Goal: Transaction & Acquisition: Purchase product/service

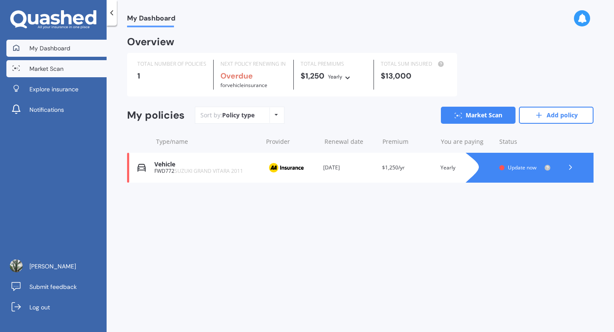
click at [48, 68] on span "Market Scan" at bounding box center [46, 68] width 34 height 9
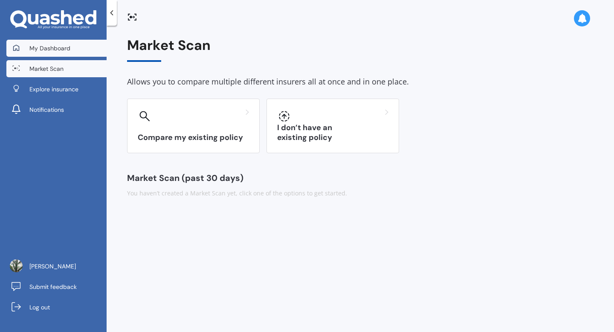
click at [46, 55] on link "My Dashboard" at bounding box center [56, 48] width 100 height 17
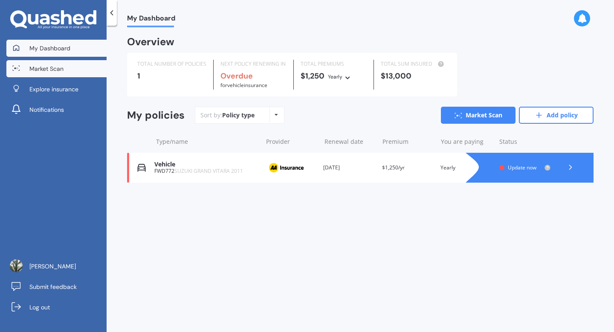
click at [47, 76] on link "Market Scan" at bounding box center [56, 68] width 100 height 17
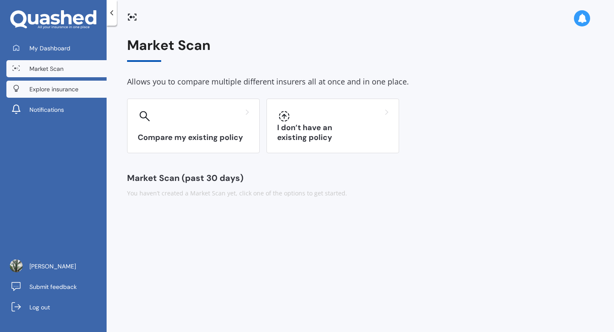
click at [63, 93] on link "Explore insurance" at bounding box center [56, 89] width 100 height 17
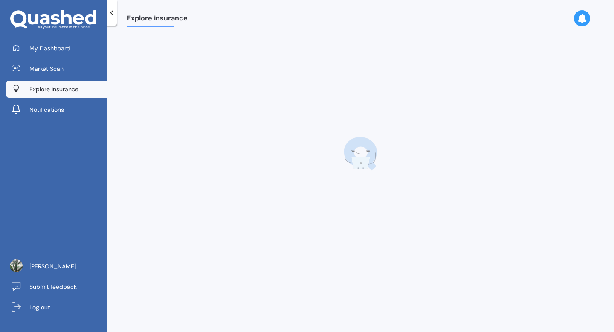
click at [66, 68] on link "Market Scan" at bounding box center [56, 68] width 100 height 17
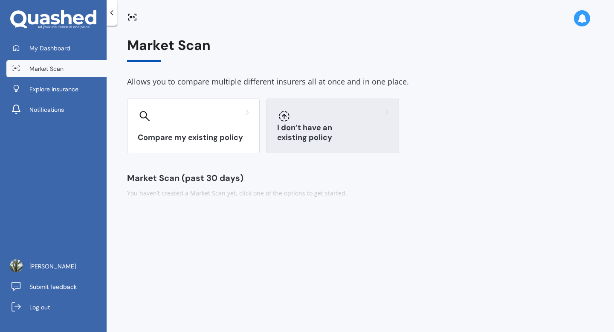
click at [302, 116] on div at bounding box center [332, 116] width 111 height 14
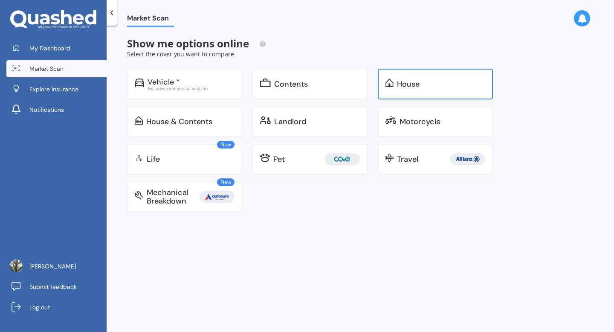
click at [415, 80] on div "House" at bounding box center [408, 84] width 23 height 9
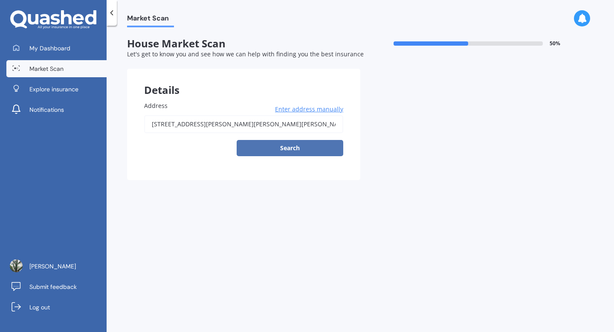
click at [309, 147] on button "Search" at bounding box center [290, 148] width 107 height 16
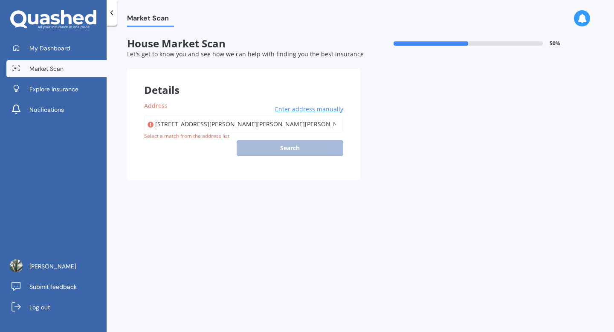
type input "[STREET_ADDRESS][PERSON_NAME][PERSON_NAME][PERSON_NAME]"
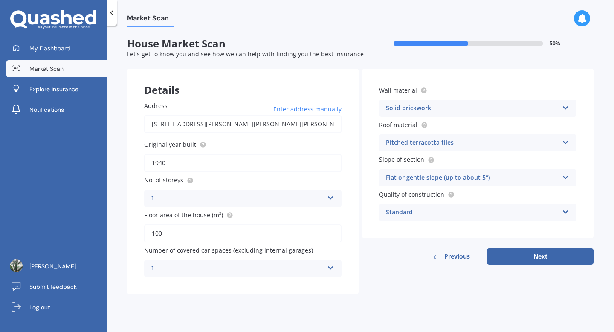
click at [458, 101] on div "Solid brickwork Artificial weatherboard/plank cladding Blockwork Brick veneer D…" at bounding box center [477, 108] width 197 height 17
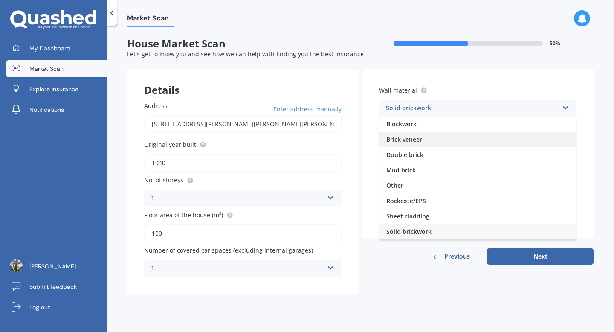
click at [449, 142] on div "Brick veneer" at bounding box center [478, 139] width 197 height 15
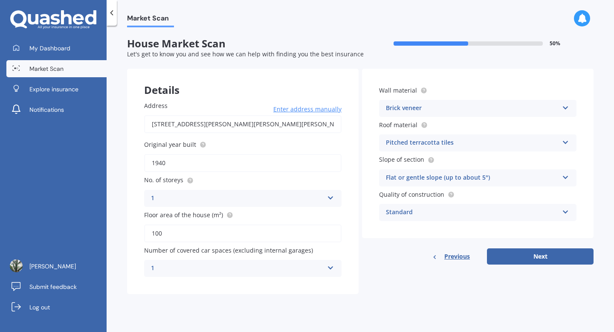
click at [456, 141] on div "Pitched terracotta tiles" at bounding box center [472, 143] width 173 height 10
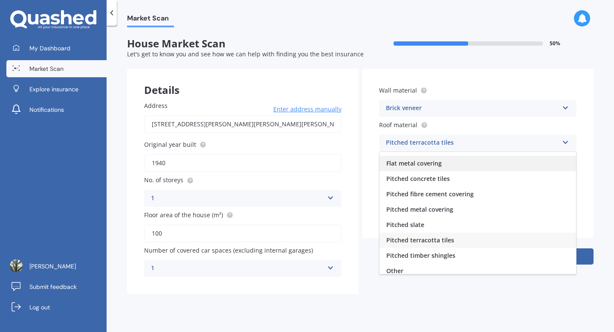
scroll to position [32, 0]
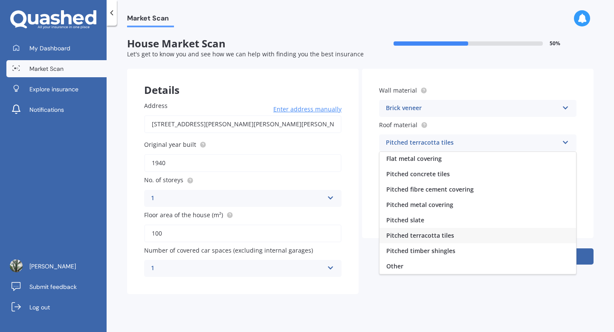
click at [488, 230] on div "Pitched terracotta tiles" at bounding box center [478, 235] width 197 height 15
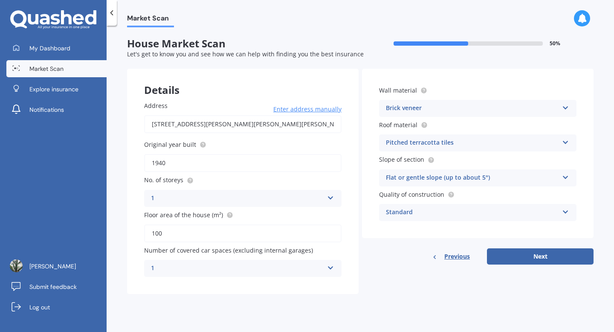
click at [192, 165] on input "1940" at bounding box center [242, 163] width 197 height 18
click at [212, 233] on input "100" at bounding box center [242, 233] width 197 height 18
click at [510, 255] on button "Next" at bounding box center [540, 256] width 107 height 16
select select "06"
select select "10"
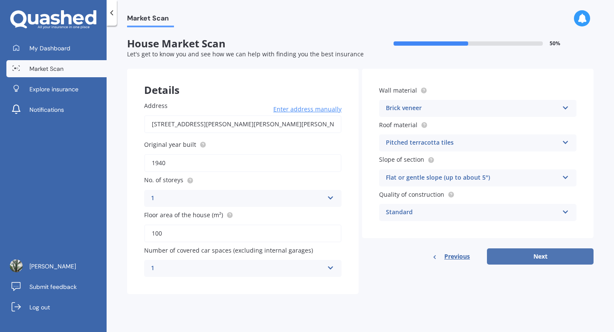
select select "1997"
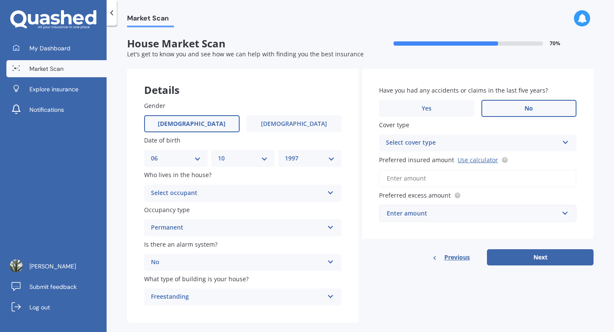
click at [241, 189] on div "Select occupant" at bounding box center [237, 193] width 173 height 10
click at [221, 214] on div "Owner" at bounding box center [243, 209] width 197 height 15
click at [226, 228] on div "Permanent" at bounding box center [237, 228] width 173 height 10
click at [233, 251] on div "Permanent" at bounding box center [243, 244] width 197 height 15
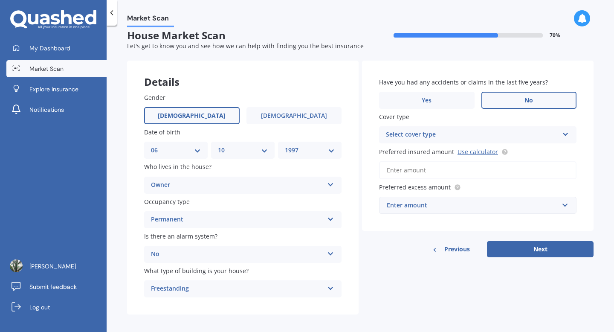
scroll to position [14, 0]
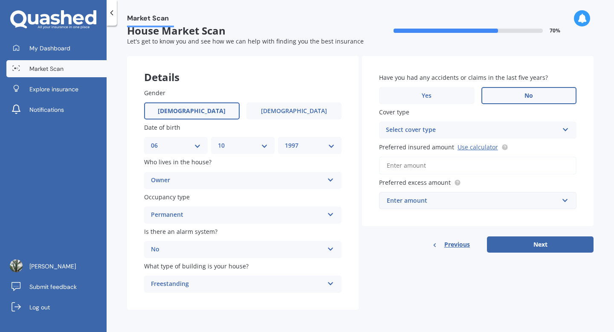
click at [251, 281] on div "Freestanding" at bounding box center [237, 284] width 173 height 10
click at [429, 128] on div "Select cover type" at bounding box center [472, 130] width 173 height 10
click at [429, 128] on div "High" at bounding box center [472, 130] width 173 height 10
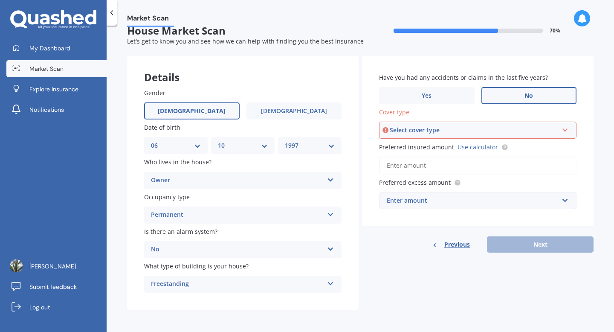
click at [429, 128] on div "Select cover type" at bounding box center [474, 129] width 168 height 9
click at [434, 149] on div "High" at bounding box center [478, 146] width 196 height 15
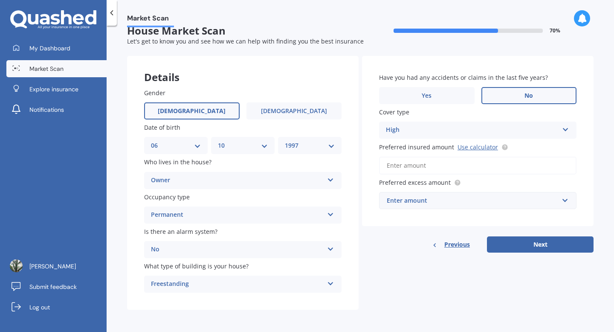
click at [430, 161] on input "Preferred insured amount Use calculator" at bounding box center [477, 166] width 197 height 18
click at [460, 149] on link "Use calculator" at bounding box center [478, 147] width 41 height 8
click at [425, 162] on input "Preferred insured amount Use calculator" at bounding box center [477, 166] width 197 height 18
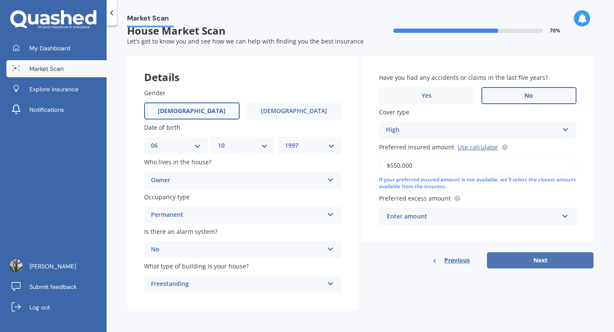
type input "$550,000"
click at [511, 256] on button "Next" at bounding box center [540, 260] width 107 height 16
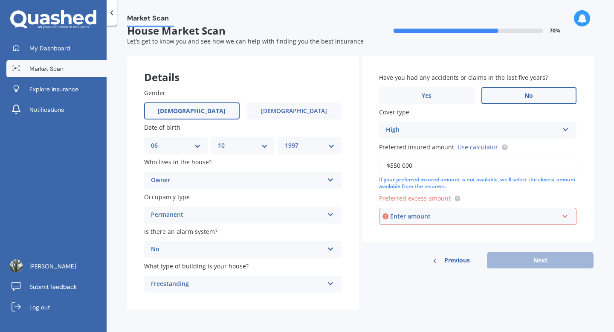
click at [418, 216] on div "Enter amount" at bounding box center [474, 216] width 168 height 9
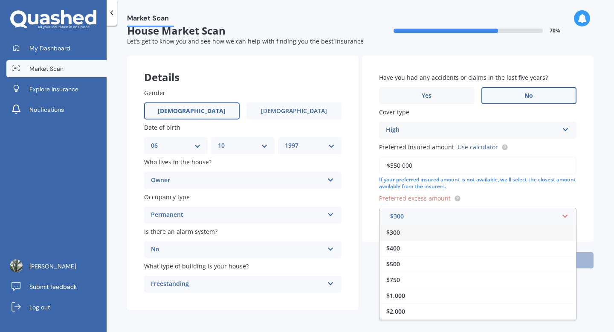
click at [397, 235] on span "$300" at bounding box center [393, 232] width 14 height 8
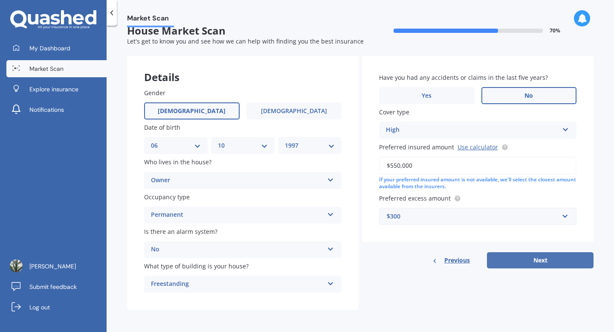
click at [497, 261] on button "Next" at bounding box center [540, 260] width 107 height 16
select select "06"
select select "10"
select select "1997"
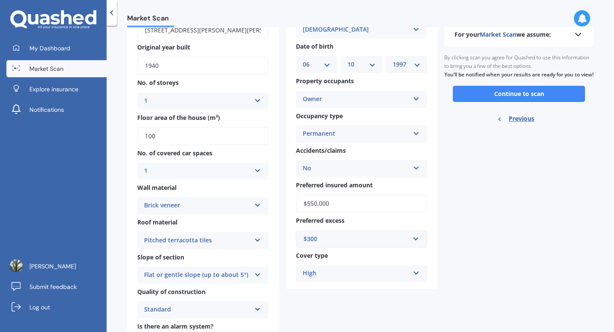
scroll to position [0, 0]
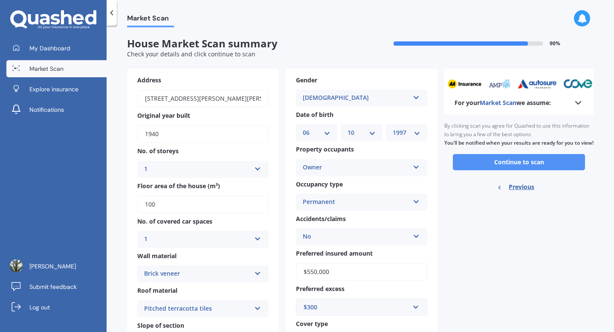
click at [477, 170] on button "Continue to scan" at bounding box center [519, 162] width 132 height 16
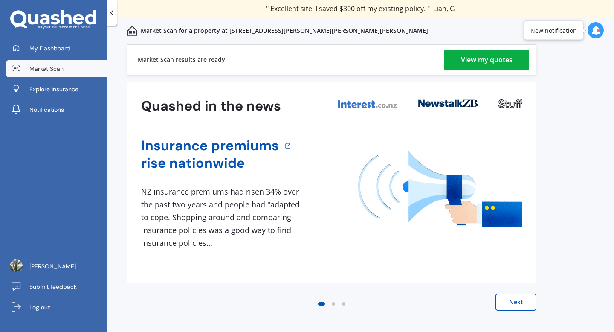
click at [484, 60] on div "View my quotes" at bounding box center [487, 59] width 52 height 20
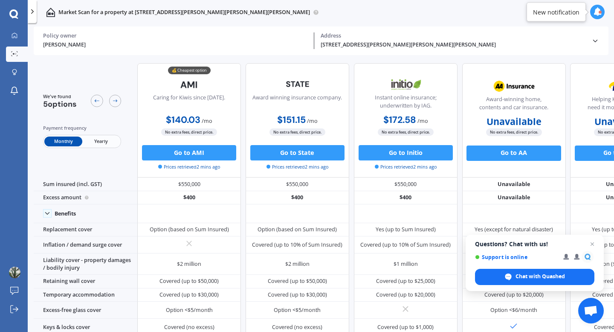
click at [100, 140] on span "Yearly" at bounding box center [101, 141] width 38 height 10
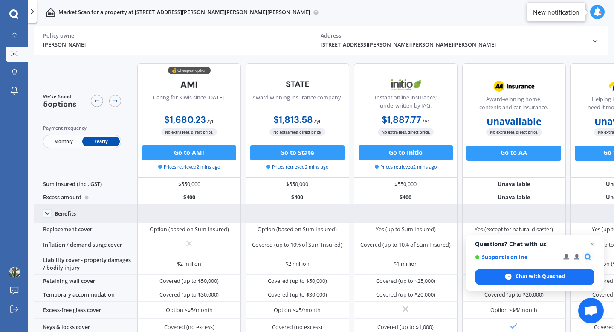
scroll to position [0, 70]
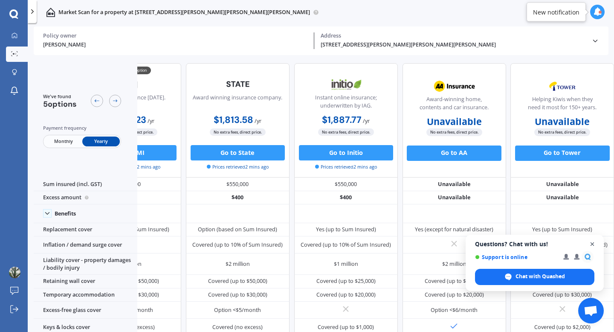
click at [594, 247] on span "Open chat" at bounding box center [592, 244] width 11 height 11
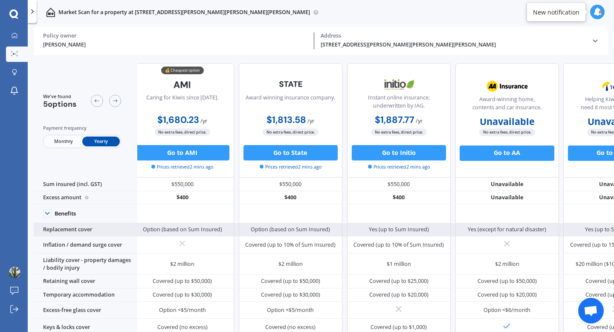
scroll to position [0, 0]
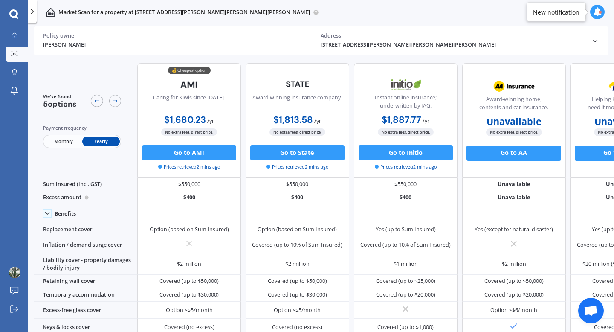
click at [73, 138] on span "Monthly" at bounding box center [63, 141] width 38 height 10
click at [92, 142] on span "Yearly" at bounding box center [101, 141] width 38 height 10
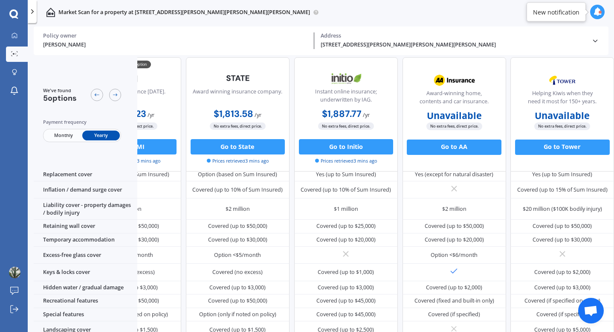
scroll to position [0, 70]
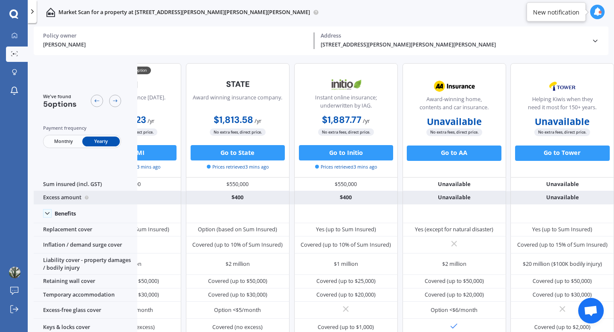
click at [57, 200] on div "Excess amount" at bounding box center [86, 198] width 104 height 14
click at [227, 197] on div "$400" at bounding box center [238, 198] width 104 height 14
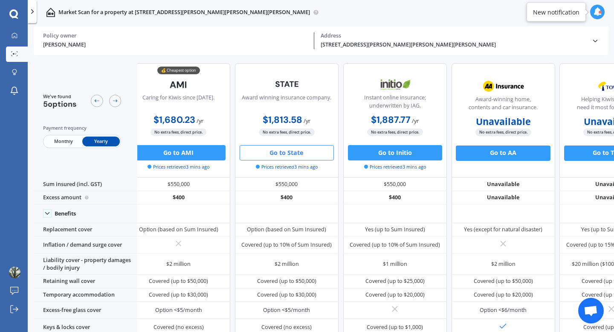
scroll to position [0, 0]
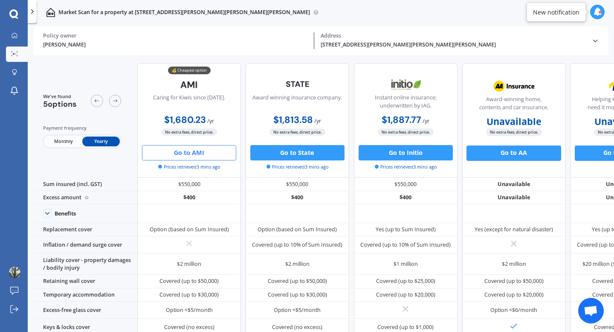
click at [202, 148] on button "Go to AMI" at bounding box center [189, 152] width 94 height 15
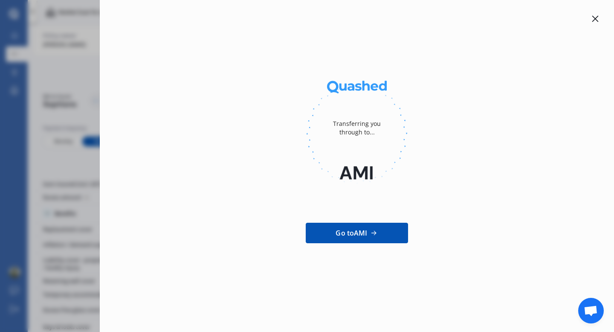
click at [596, 15] on div at bounding box center [595, 19] width 10 height 10
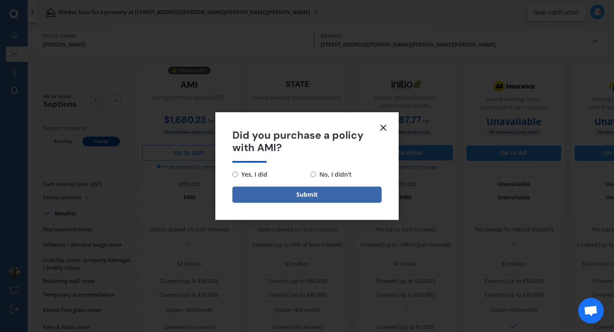
click at [384, 125] on icon at bounding box center [383, 127] width 10 height 10
